Goal: Information Seeking & Learning: Learn about a topic

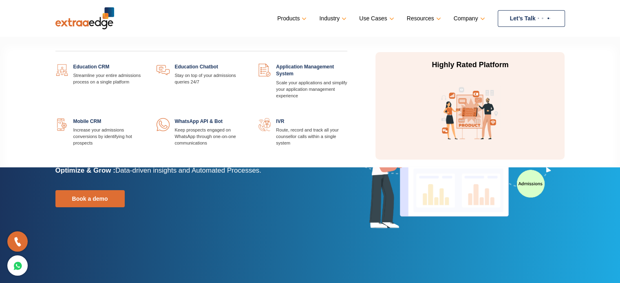
click at [246, 64] on link at bounding box center [246, 64] width 0 height 0
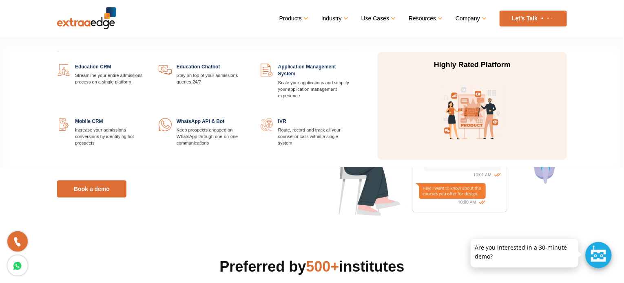
click at [350, 64] on link at bounding box center [350, 64] width 0 height 0
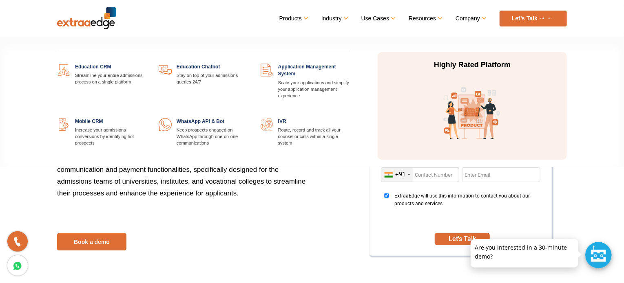
click at [146, 118] on link at bounding box center [146, 118] width 0 height 0
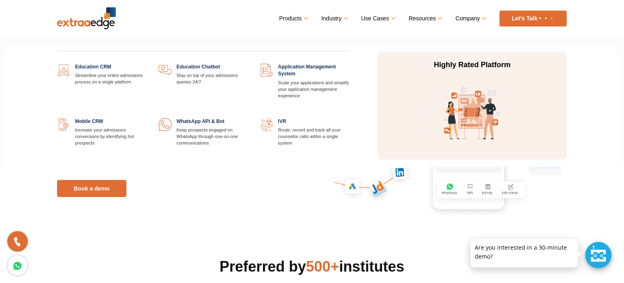
click at [350, 64] on link at bounding box center [350, 64] width 0 height 0
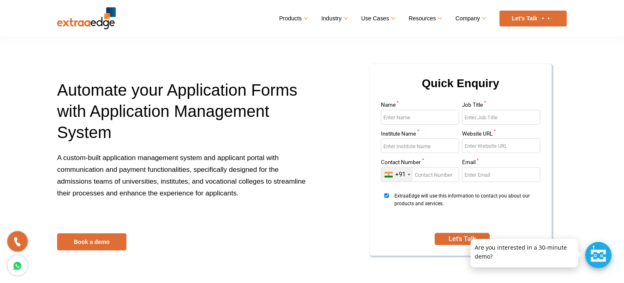
click at [392, 156] on div at bounding box center [420, 149] width 78 height 21
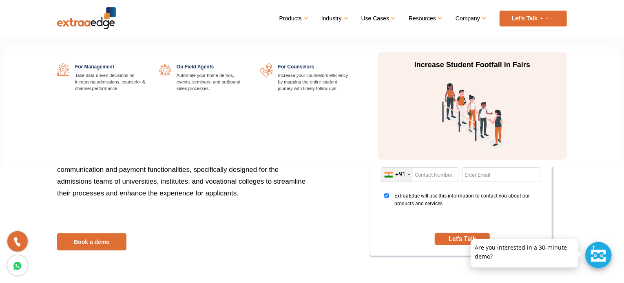
click at [377, 15] on link "Use Cases" at bounding box center [377, 19] width 33 height 12
click at [392, 18] on link "Use Cases" at bounding box center [377, 19] width 33 height 12
click at [376, 18] on link "Use Cases" at bounding box center [377, 19] width 33 height 12
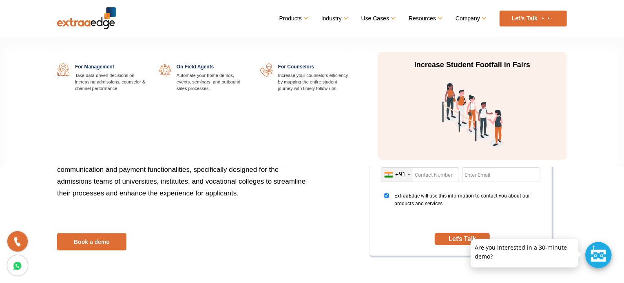
click at [376, 18] on link "Use Cases" at bounding box center [377, 19] width 33 height 12
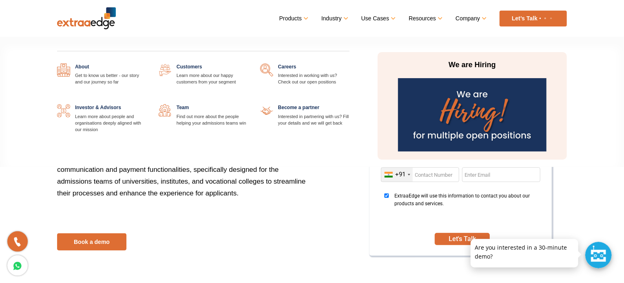
click at [470, 17] on link "Company" at bounding box center [471, 19] width 30 height 12
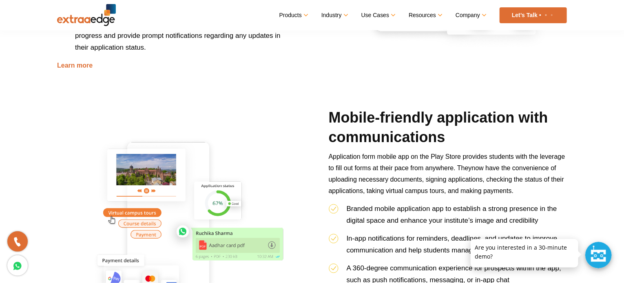
scroll to position [684, 0]
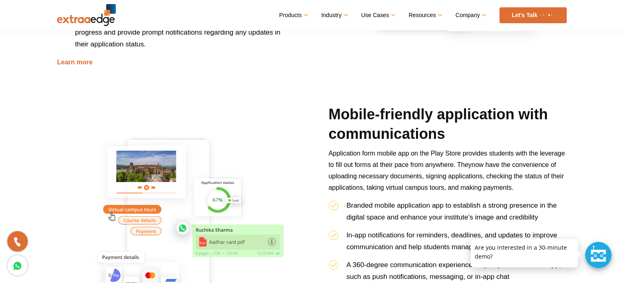
click at [463, 159] on p "Application form mobile app on the Play Store provides students with the levera…" at bounding box center [448, 174] width 238 height 52
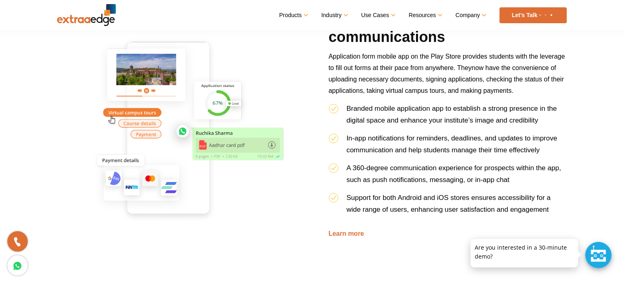
scroll to position [814, 0]
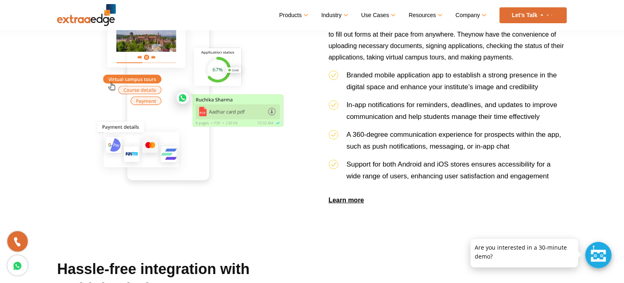
click at [337, 200] on link "Learn more" at bounding box center [346, 200] width 35 height 7
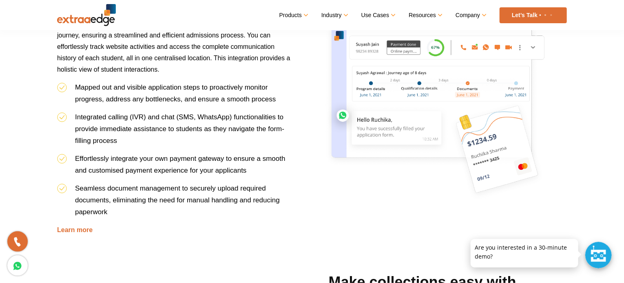
scroll to position [1042, 0]
